Goal: Find specific page/section: Find specific page/section

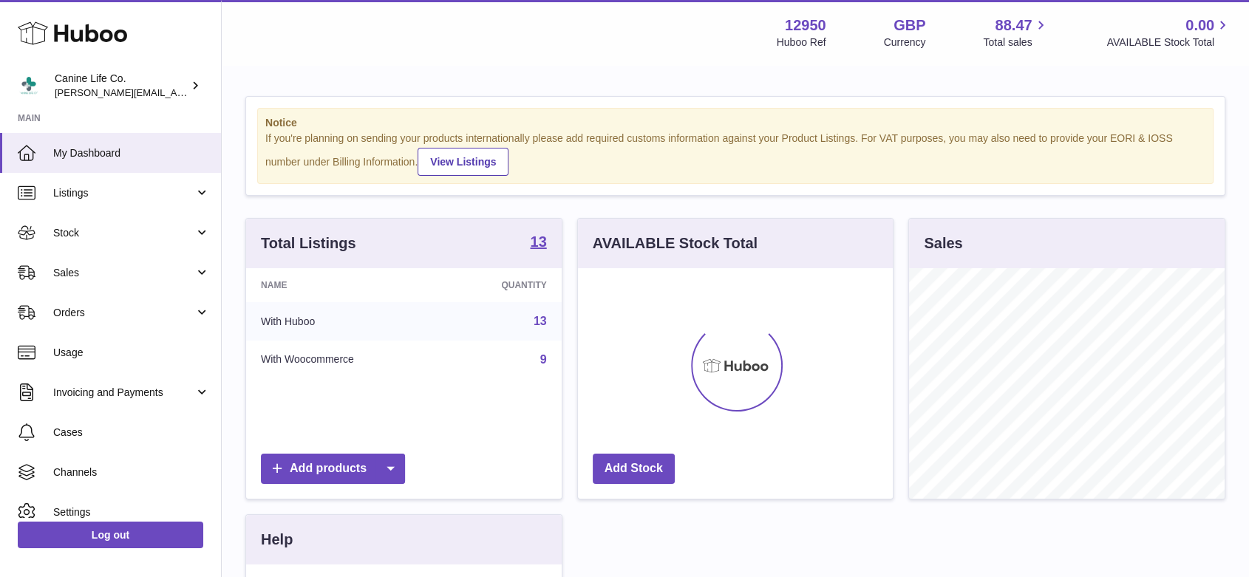
scroll to position [231, 315]
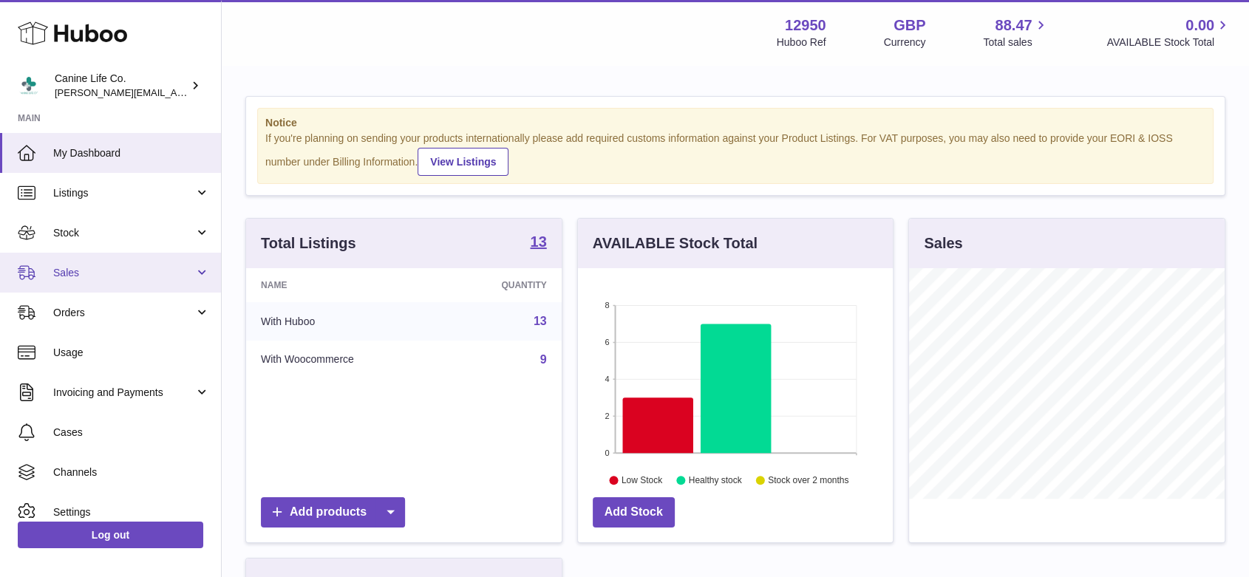
click at [106, 275] on span "Sales" at bounding box center [123, 273] width 141 height 14
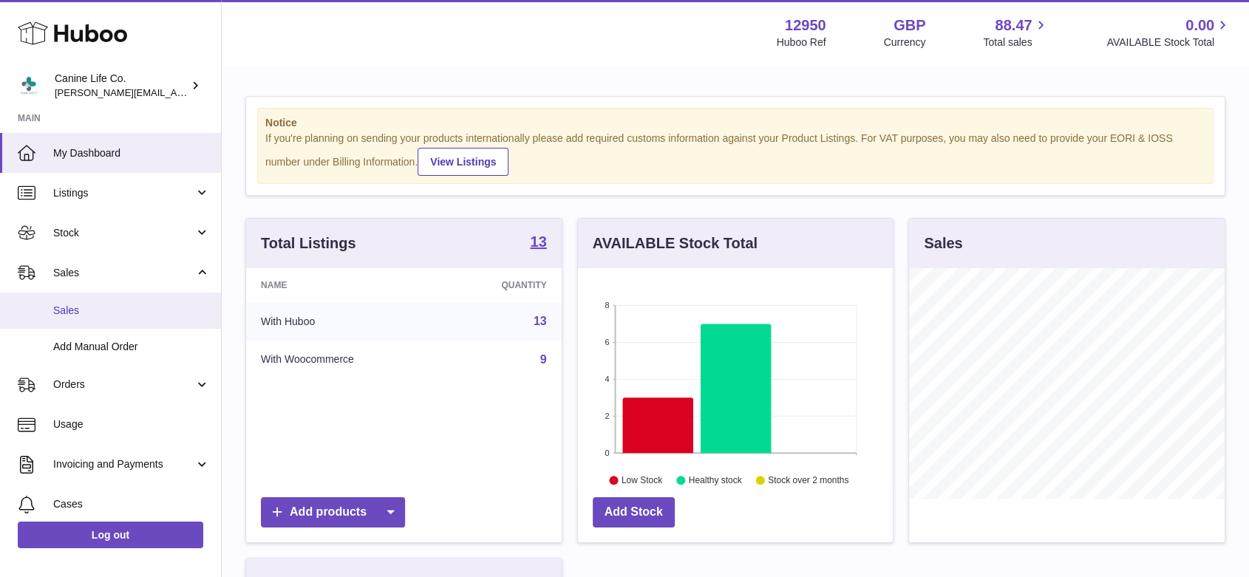
click at [98, 310] on span "Sales" at bounding box center [131, 311] width 157 height 14
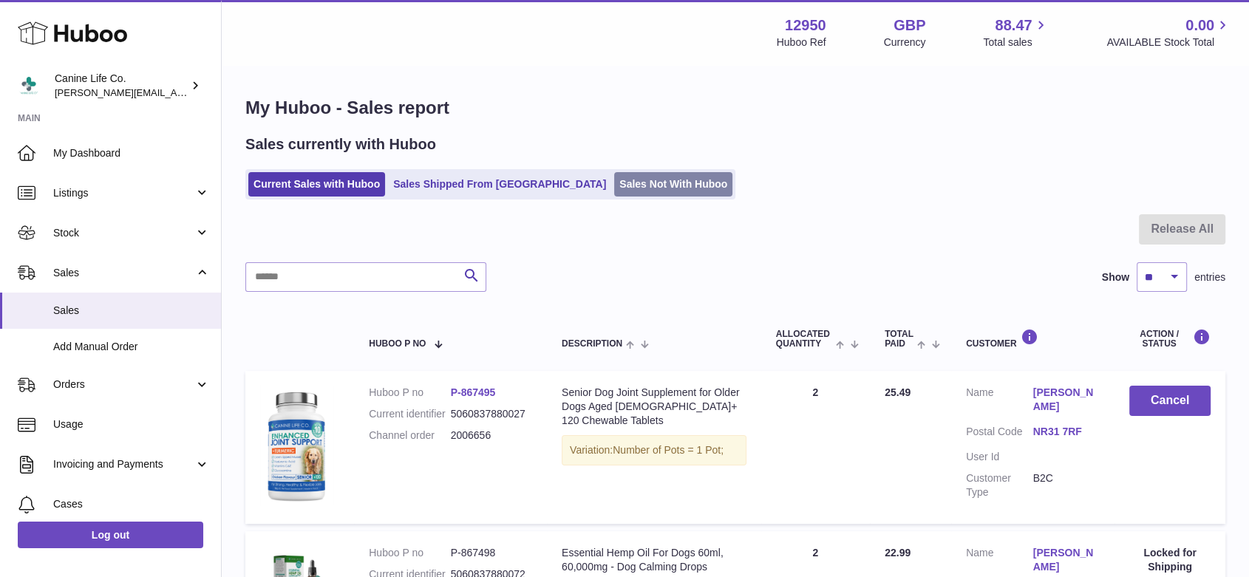
click at [614, 188] on link "Sales Not With Huboo" at bounding box center [673, 184] width 118 height 24
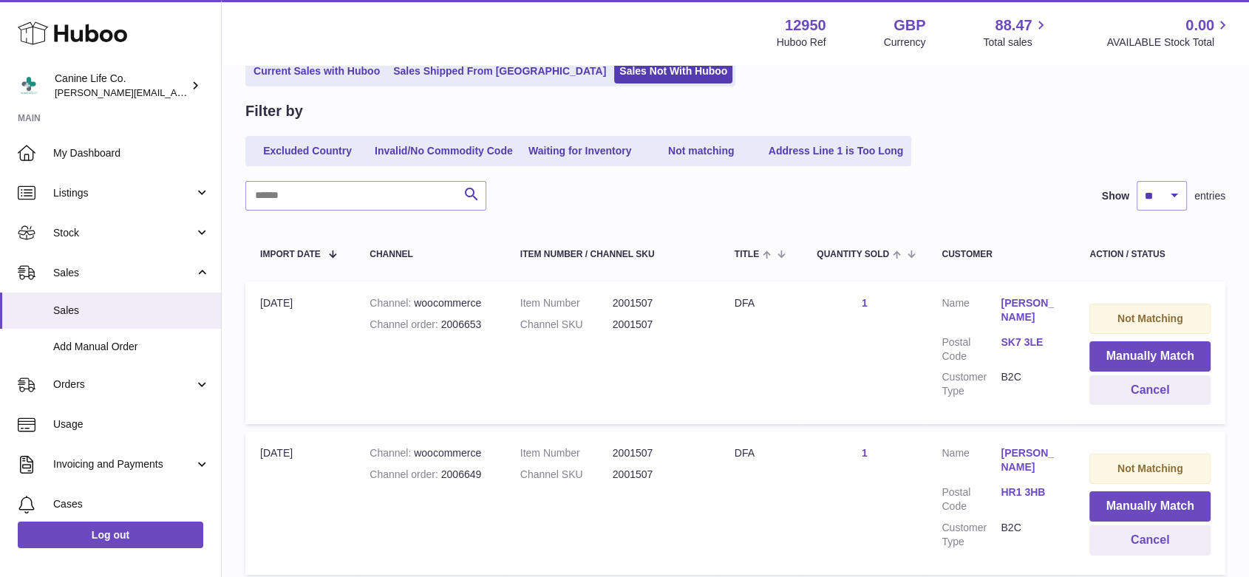
scroll to position [136, 0]
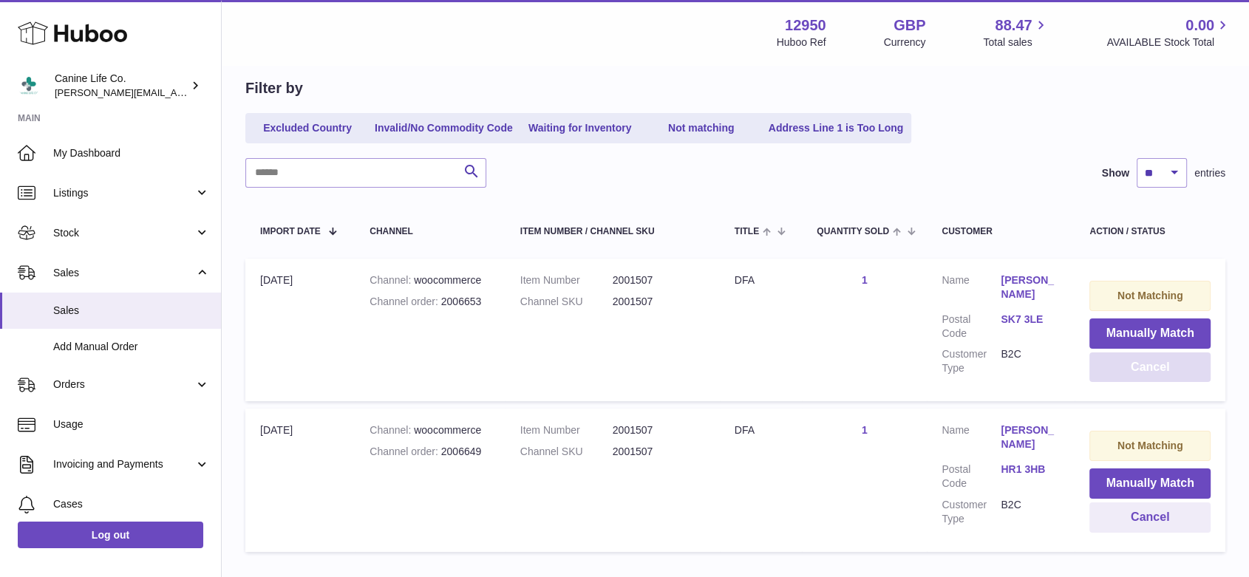
click at [1141, 367] on button "Cancel" at bounding box center [1150, 368] width 121 height 30
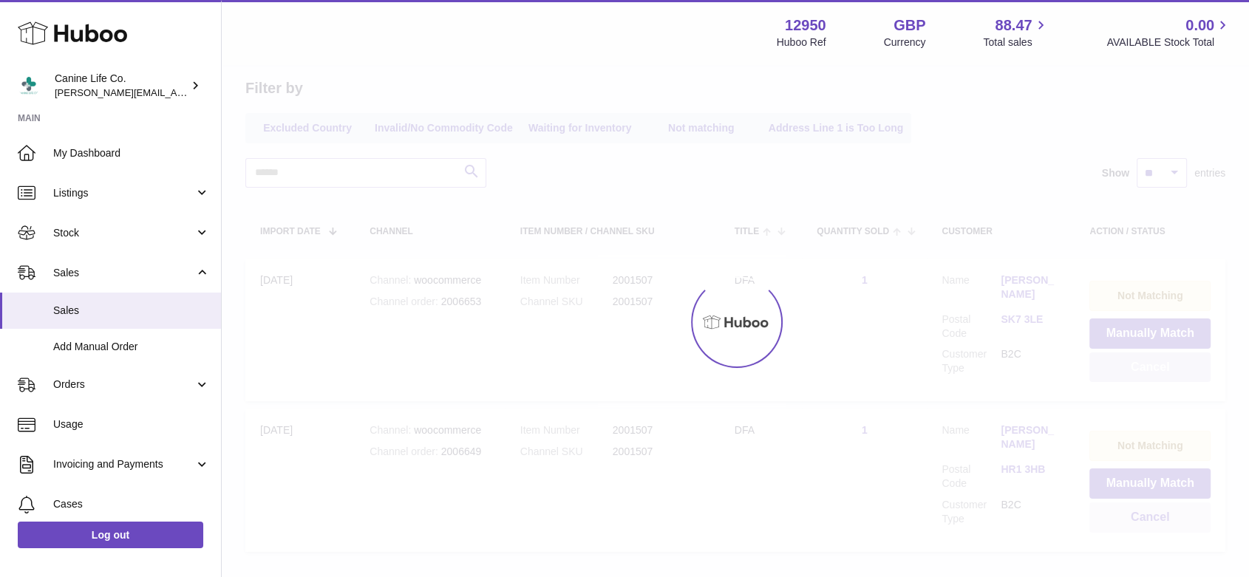
scroll to position [83, 0]
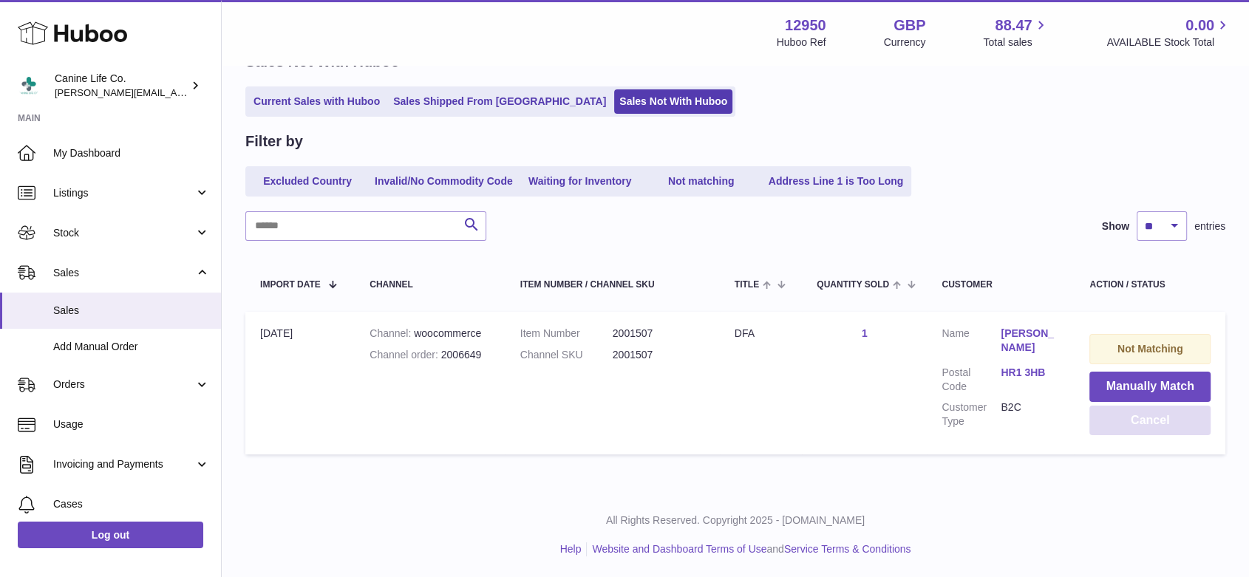
click at [1142, 421] on button "Cancel" at bounding box center [1150, 421] width 121 height 30
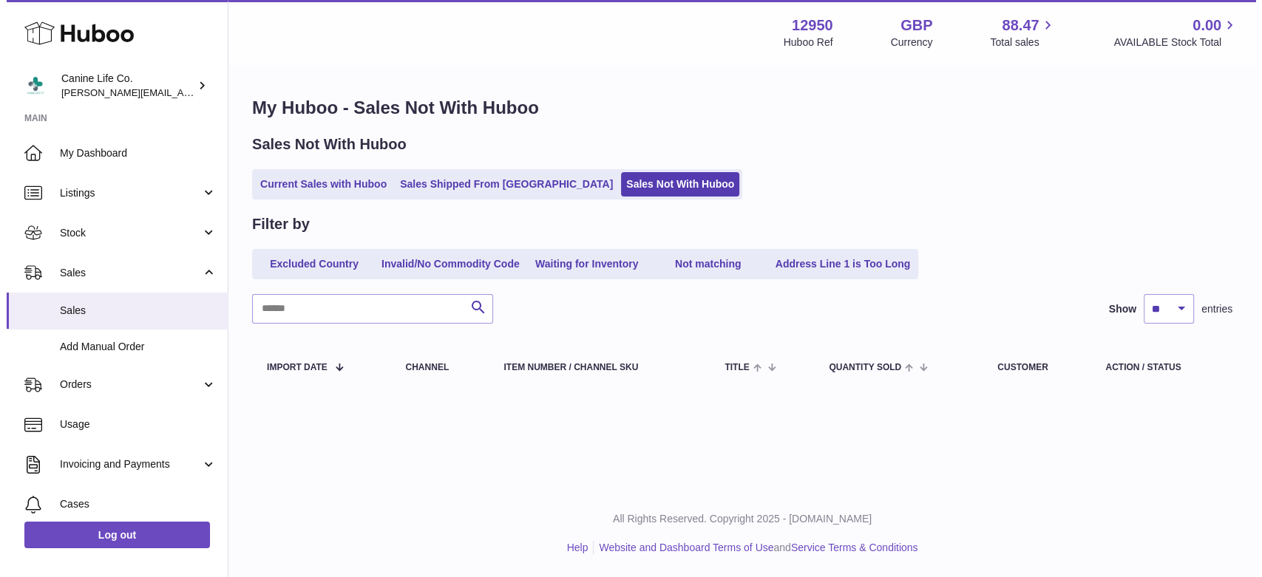
scroll to position [0, 0]
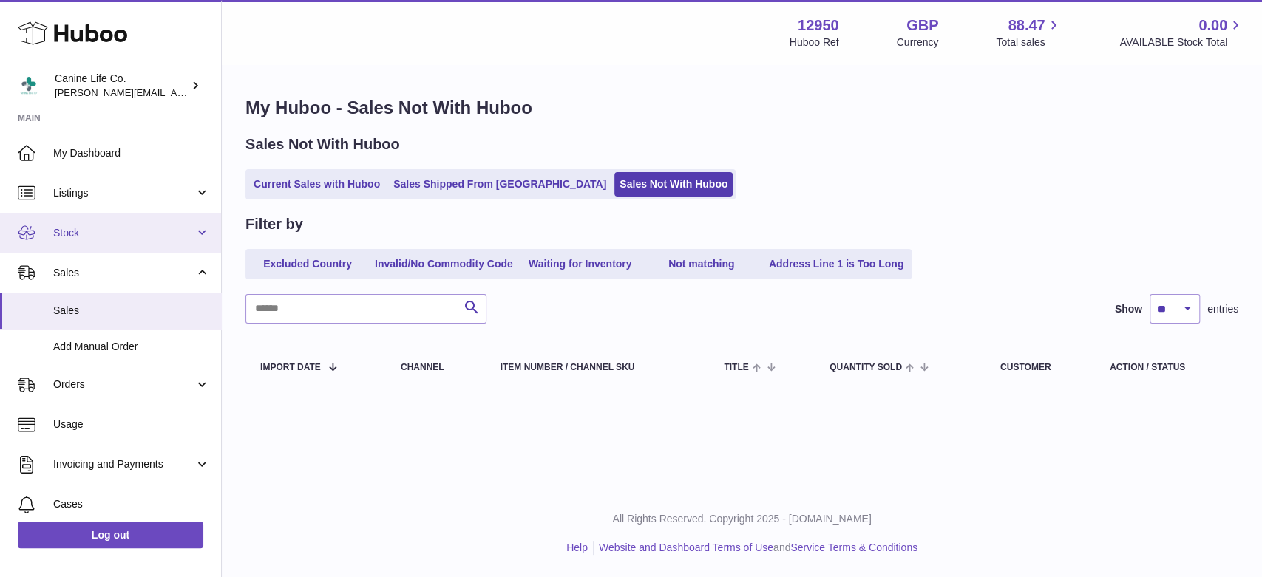
click at [85, 237] on span "Stock" at bounding box center [123, 233] width 141 height 14
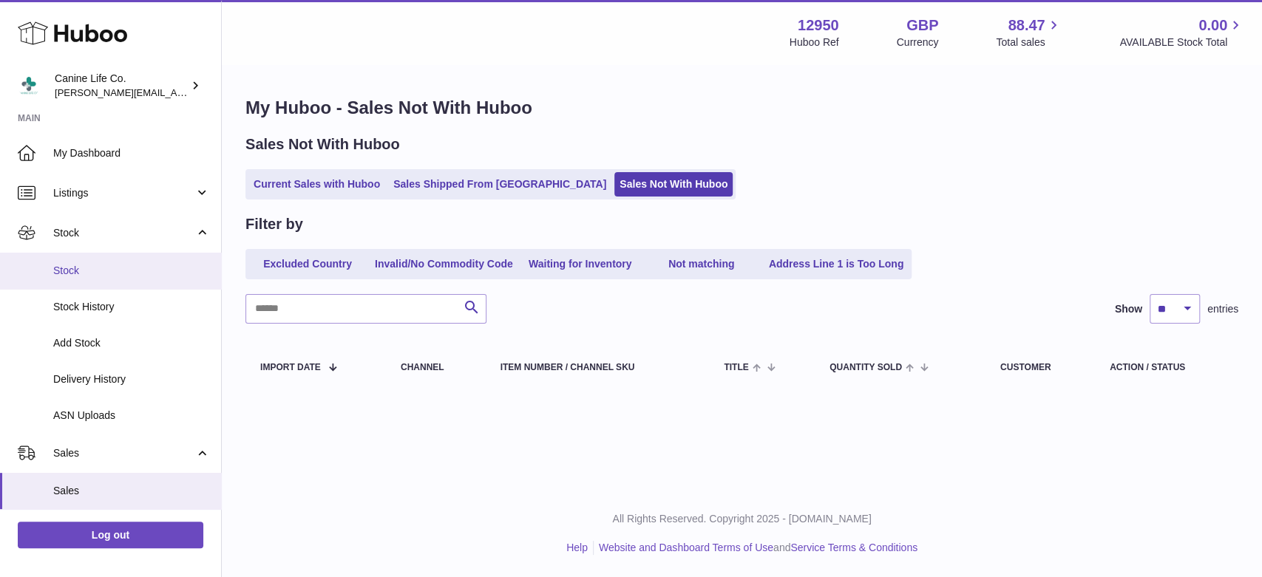
click at [84, 271] on span "Stock" at bounding box center [131, 271] width 157 height 14
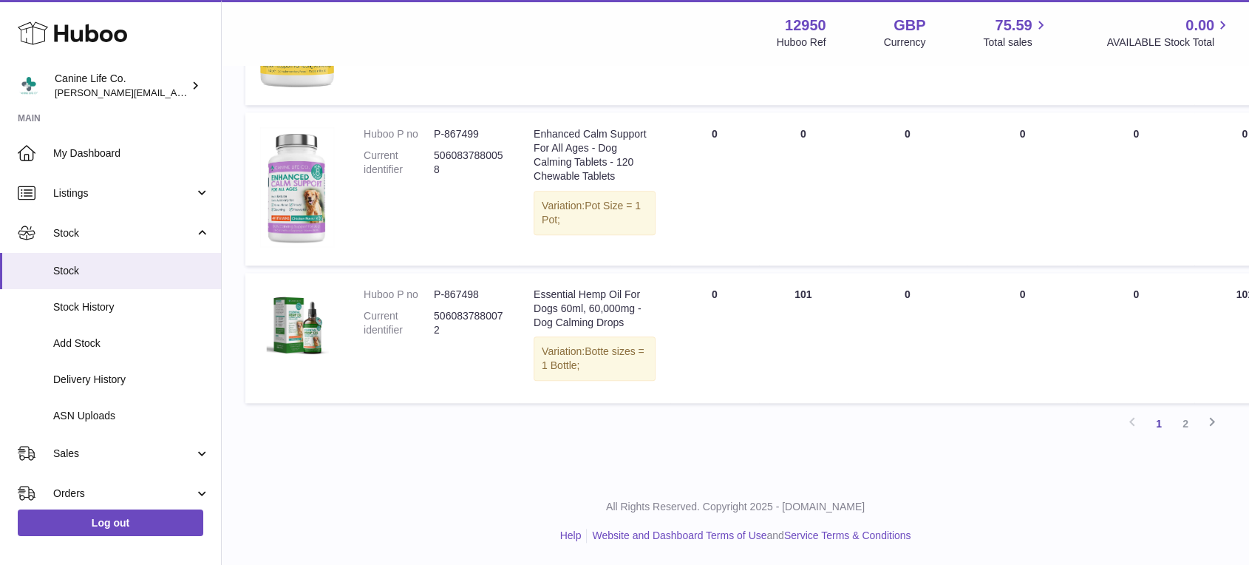
scroll to position [1750, 0]
click at [1187, 423] on link "2" at bounding box center [1185, 423] width 27 height 27
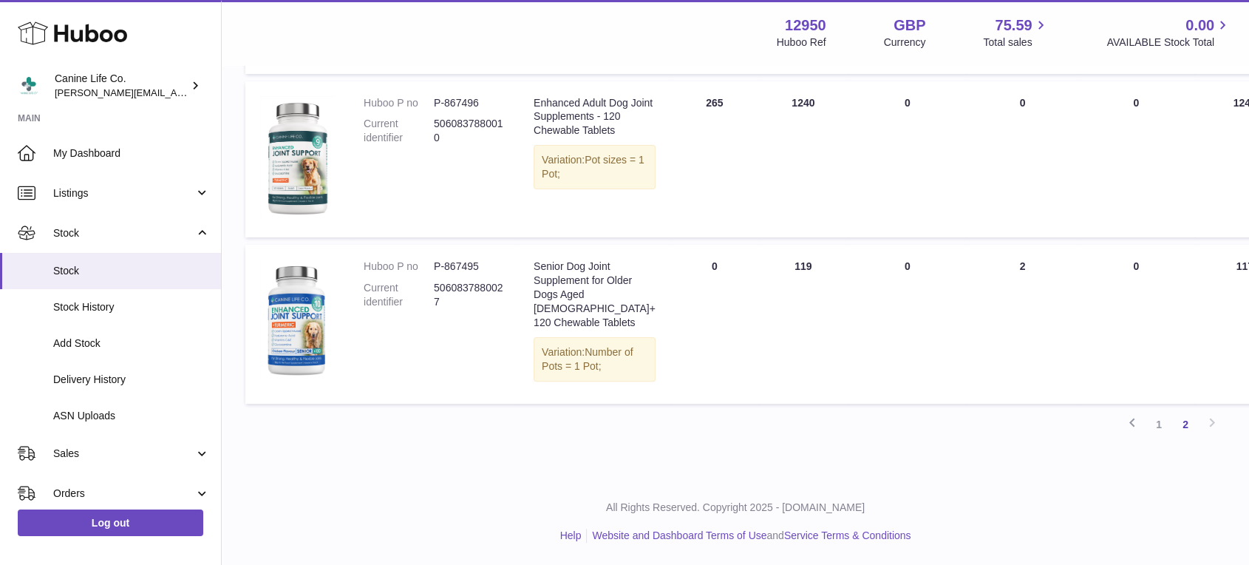
scroll to position [463, 0]
click at [97, 233] on span "Stock" at bounding box center [123, 233] width 141 height 14
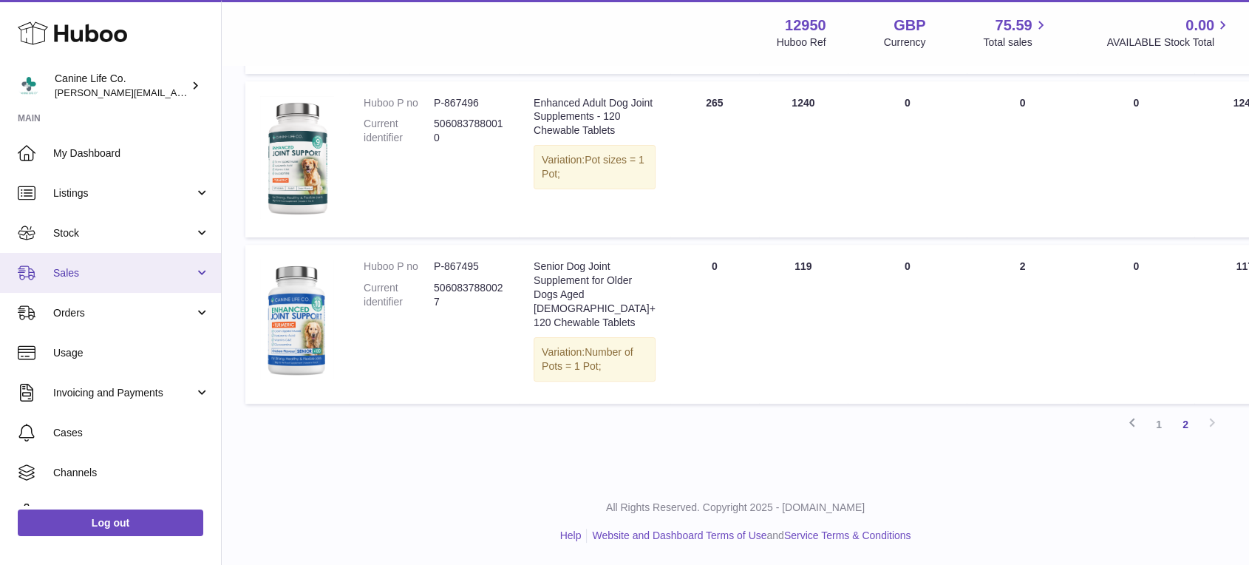
click at [93, 262] on link "Sales" at bounding box center [110, 273] width 221 height 40
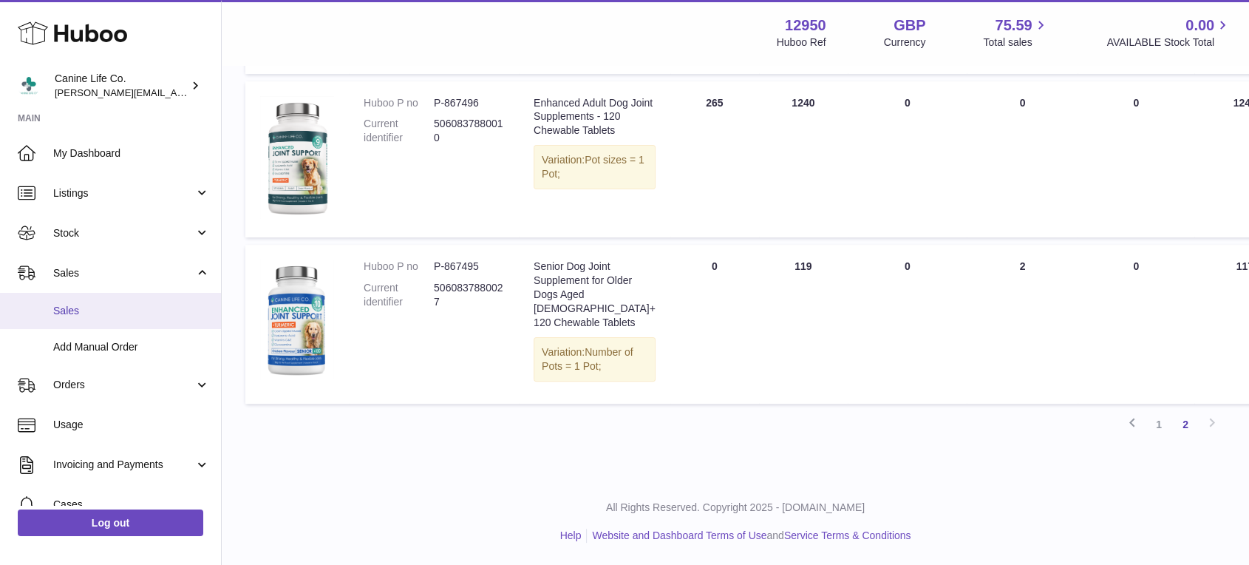
click at [89, 309] on span "Sales" at bounding box center [131, 311] width 157 height 14
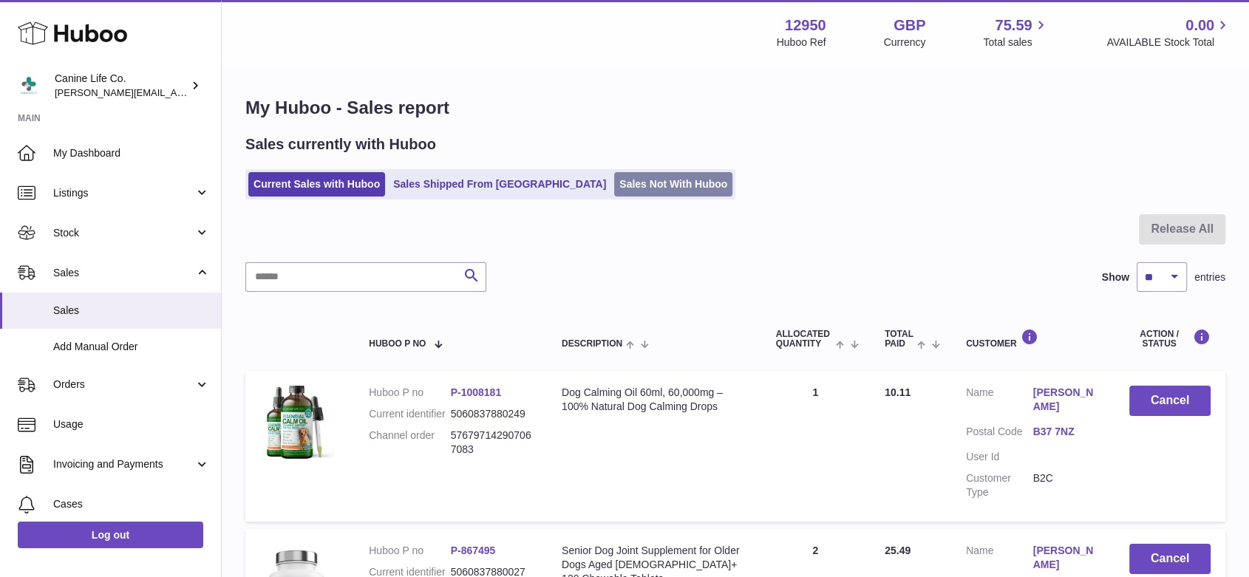
click at [614, 188] on link "Sales Not With Huboo" at bounding box center [673, 184] width 118 height 24
